Goal: Task Accomplishment & Management: Complete application form

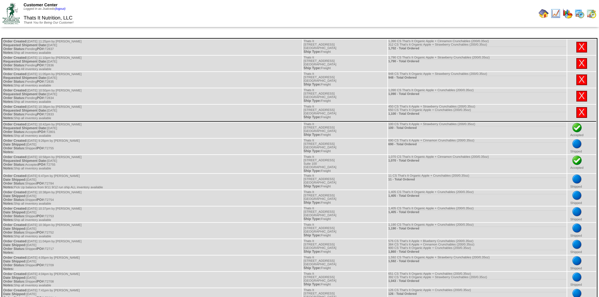
click at [547, 12] on img at bounding box center [544, 13] width 10 height 10
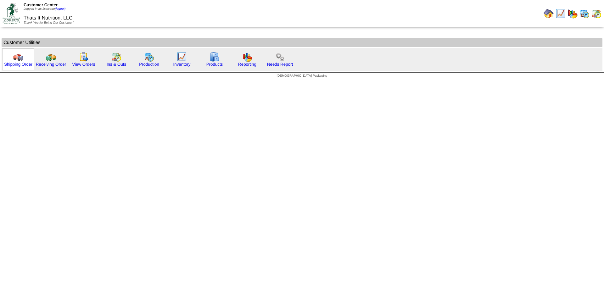
click at [18, 55] on img at bounding box center [18, 57] width 10 height 10
